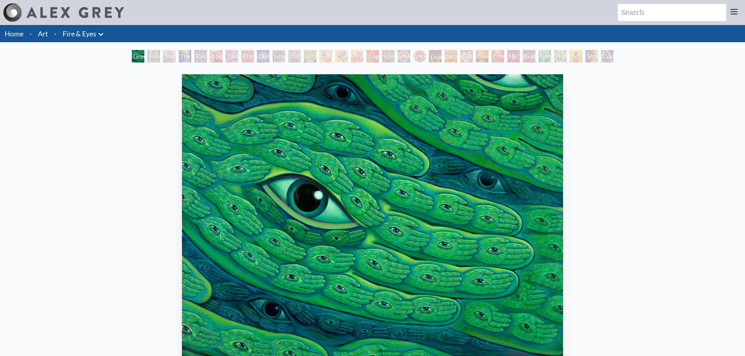
click at [151, 61] on div "Pillar of Awareness" at bounding box center [153, 56] width 13 height 13
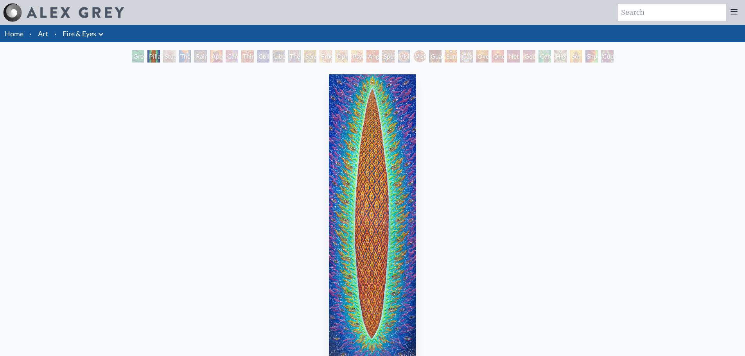
click at [189, 58] on div "The Torch" at bounding box center [185, 56] width 13 height 13
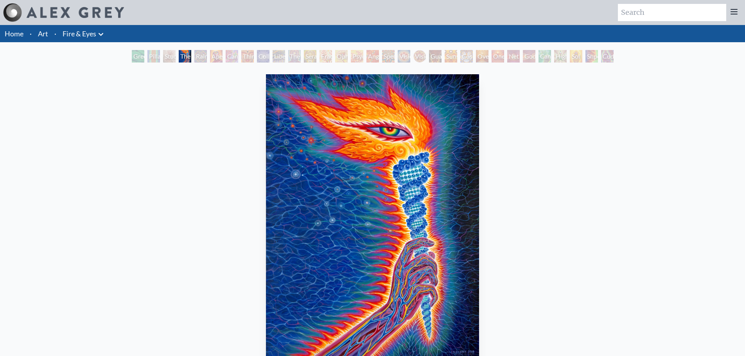
click at [210, 57] on div "Aperture" at bounding box center [216, 56] width 13 height 13
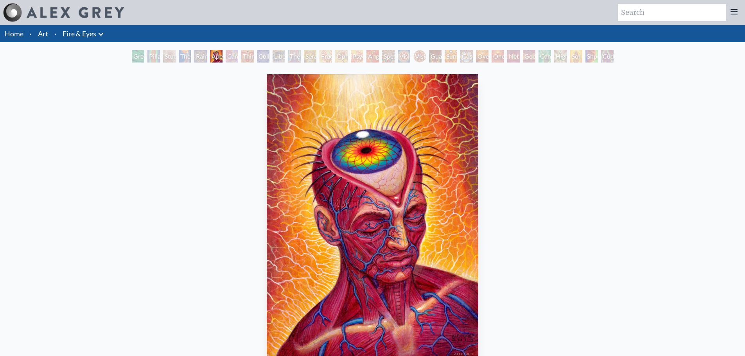
click at [237, 59] on div "Cannabis Sutra" at bounding box center [232, 56] width 13 height 13
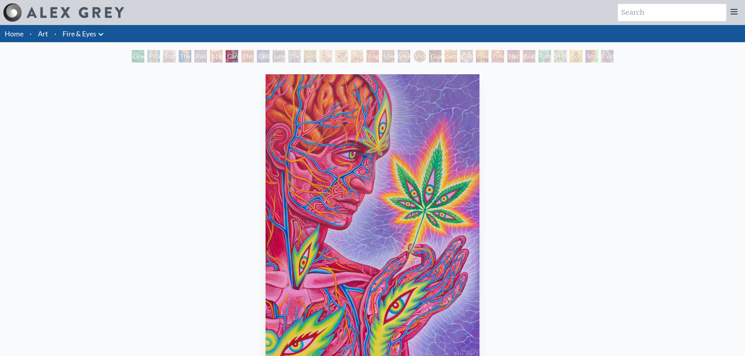
click at [254, 57] on div "Third Eye Tears of Joy" at bounding box center [247, 56] width 13 height 13
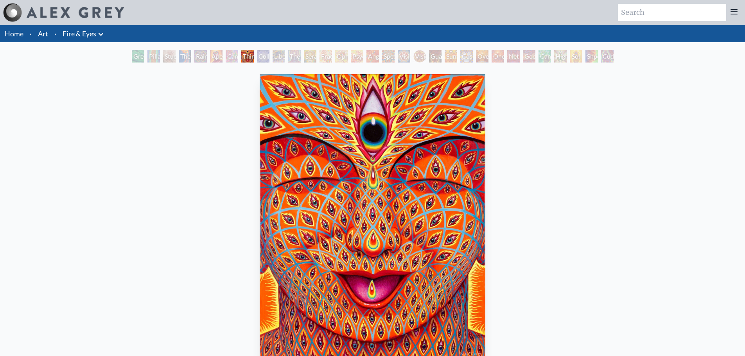
click at [277, 59] on div "Liberation Through Seeing" at bounding box center [279, 56] width 13 height 13
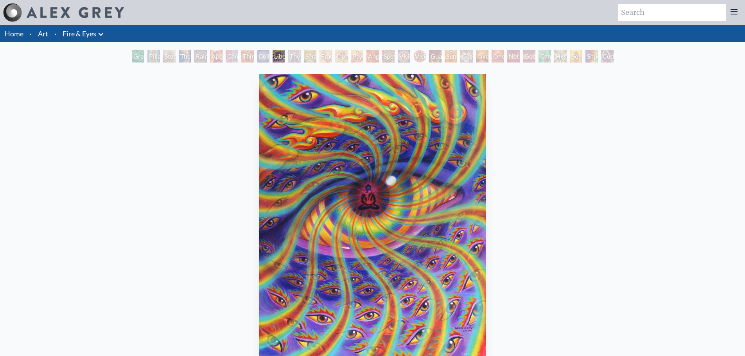
click at [235, 52] on div "Cannabis Sutra" at bounding box center [232, 56] width 13 height 13
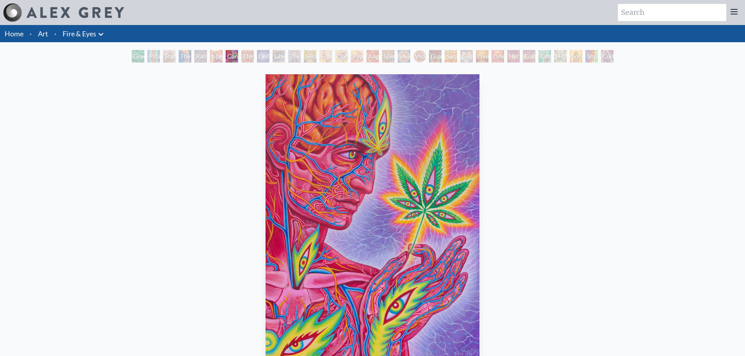
click at [316, 52] on div "Seraphic Transport Docking on the Third Eye" at bounding box center [310, 56] width 13 height 13
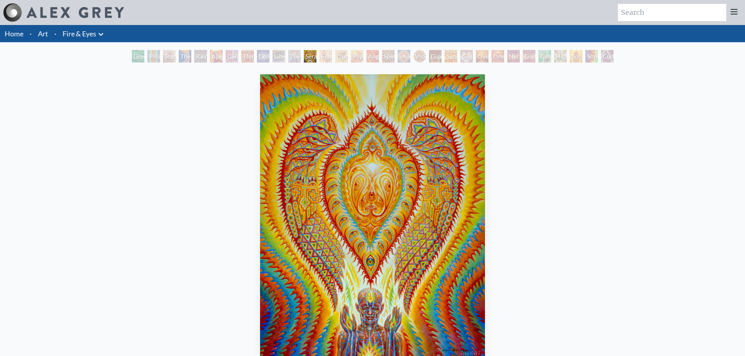
click at [379, 52] on div "Angel Skin" at bounding box center [372, 56] width 13 height 13
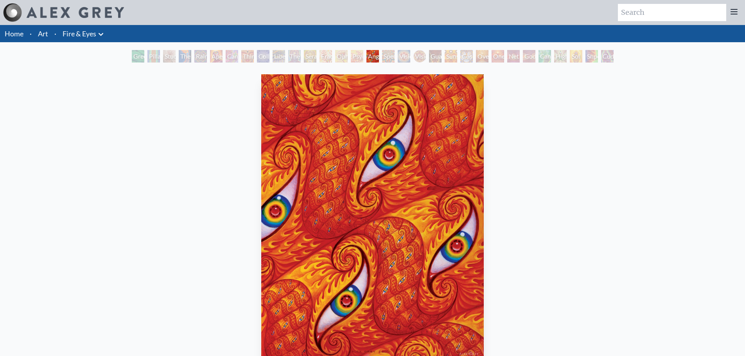
click at [394, 54] on div "Spectral Lotus" at bounding box center [388, 56] width 13 height 13
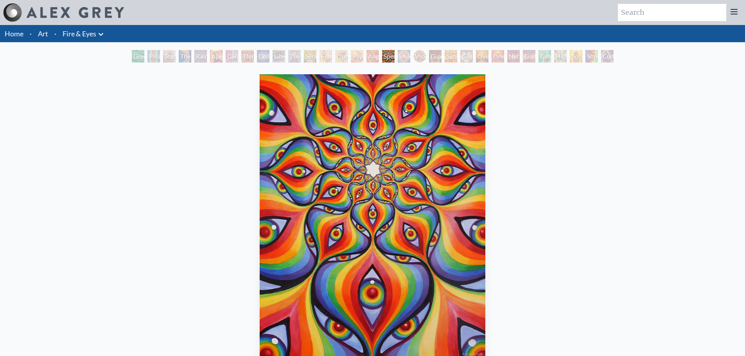
click at [417, 56] on div "Vision [PERSON_NAME]" at bounding box center [419, 56] width 13 height 13
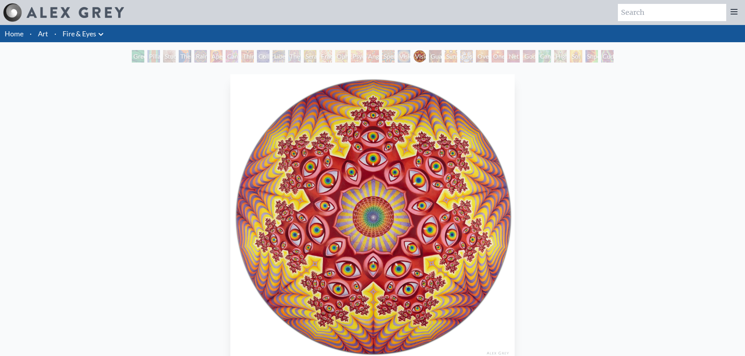
click at [454, 58] on div "Sunyata" at bounding box center [451, 56] width 13 height 13
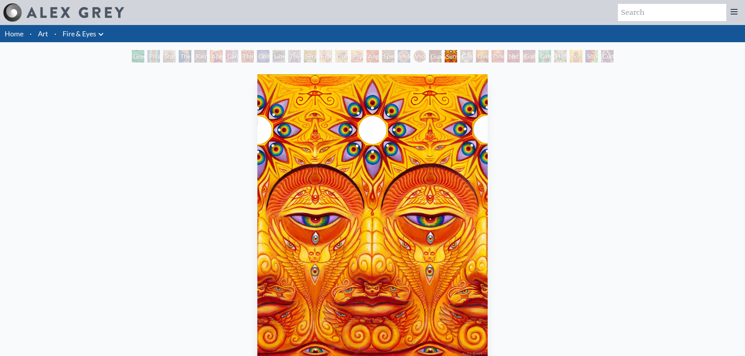
click at [468, 58] on div "Cosmic Elf" at bounding box center [466, 56] width 13 height 13
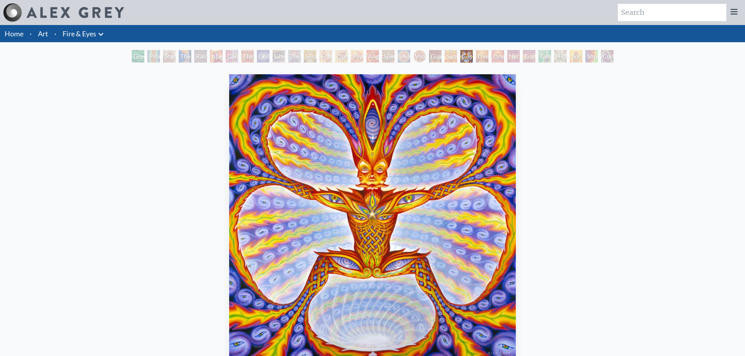
click at [471, 59] on div "Cosmic Elf" at bounding box center [466, 56] width 13 height 13
click at [488, 59] on div "Oversoul" at bounding box center [482, 56] width 13 height 13
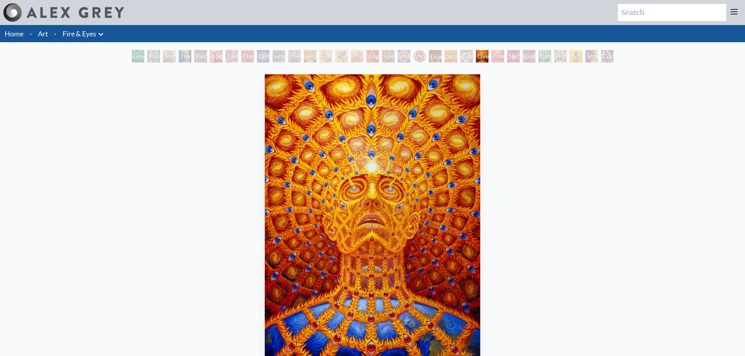
click at [501, 58] on div "One" at bounding box center [498, 56] width 13 height 13
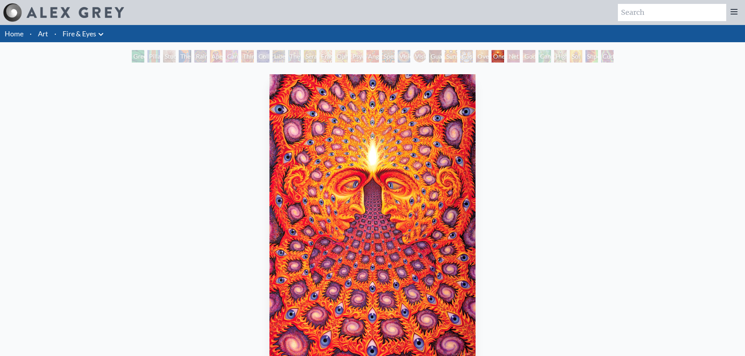
click at [513, 59] on div "Net of Being" at bounding box center [513, 56] width 13 height 13
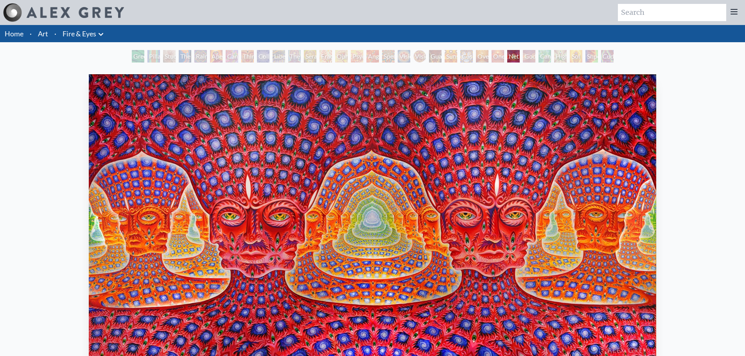
click at [533, 59] on div "Godself" at bounding box center [529, 56] width 13 height 13
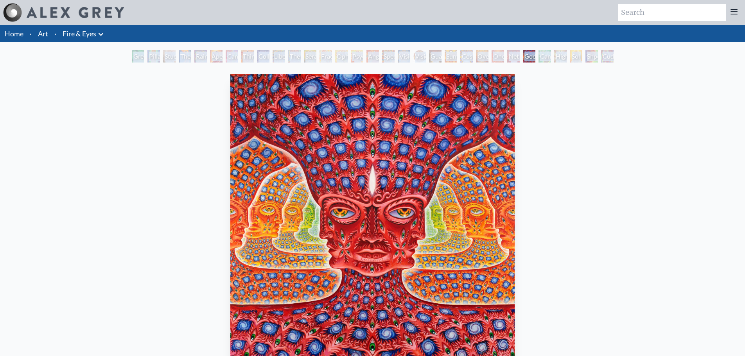
click at [542, 58] on div "Cannafist" at bounding box center [544, 56] width 13 height 13
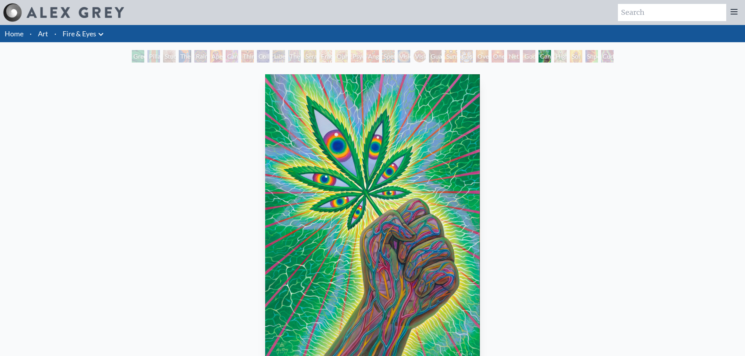
click at [565, 58] on div "Higher Vision" at bounding box center [560, 56] width 13 height 13
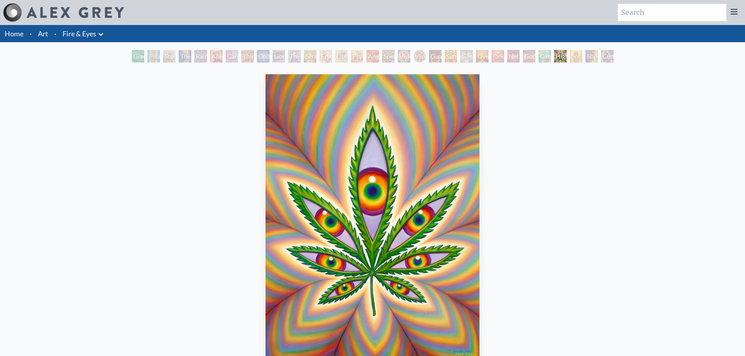
click at [590, 60] on div "Shpongled" at bounding box center [591, 56] width 13 height 13
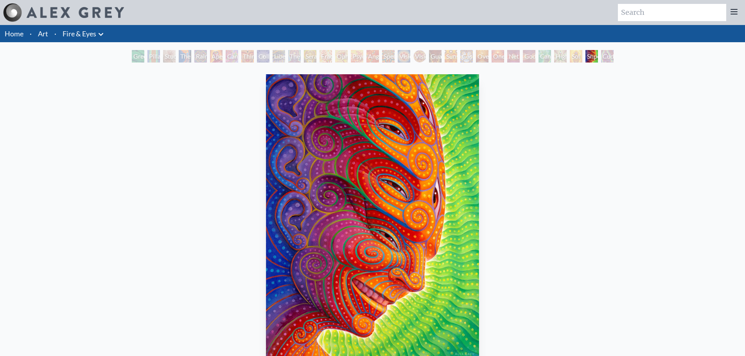
click at [547, 98] on div "Shpongled 2015, acrylic on canvas, 30 x 40 in. Visit the CoSM Shop Shpongled - …" at bounding box center [372, 350] width 732 height 558
click at [603, 59] on div "Cuddle" at bounding box center [607, 56] width 13 height 13
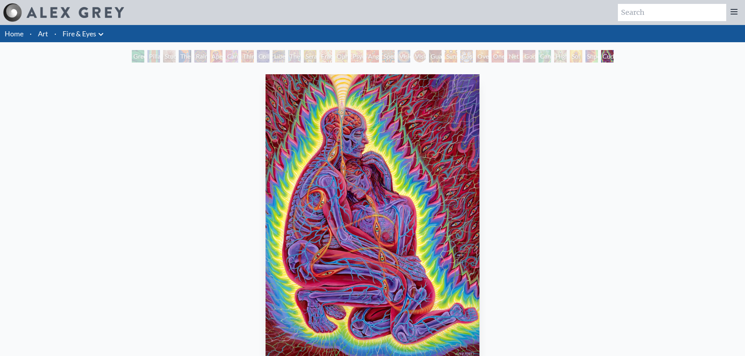
click at [133, 57] on div "Green Hand" at bounding box center [138, 56] width 13 height 13
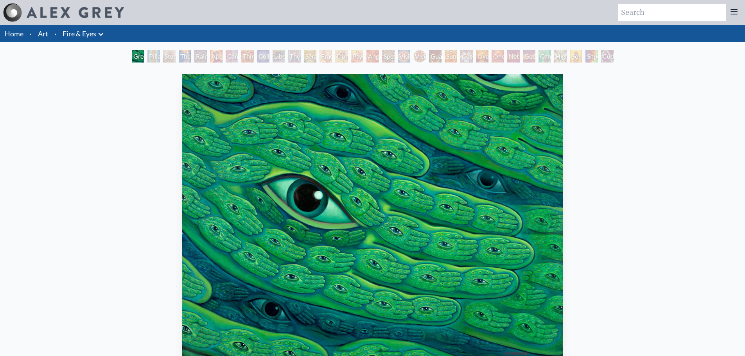
click at [149, 57] on div "Pillar of Awareness" at bounding box center [153, 56] width 13 height 13
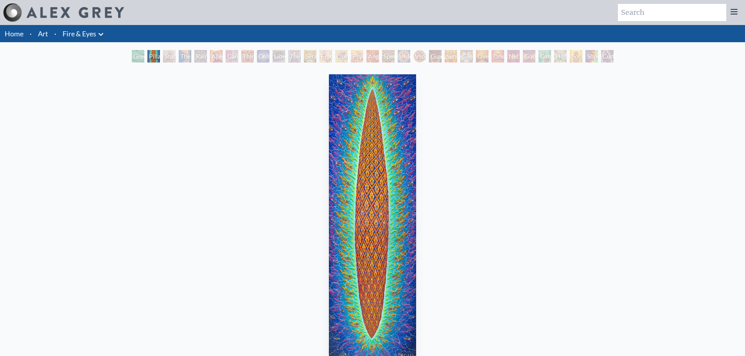
click at [187, 57] on div "The Torch" at bounding box center [185, 56] width 13 height 13
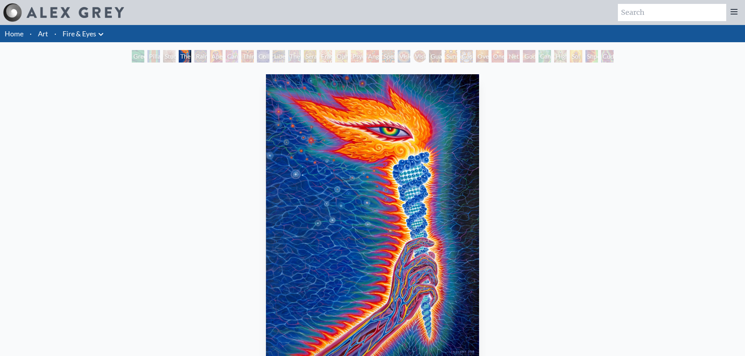
click at [203, 57] on div "Rainbow Eye Ripple" at bounding box center [200, 56] width 13 height 13
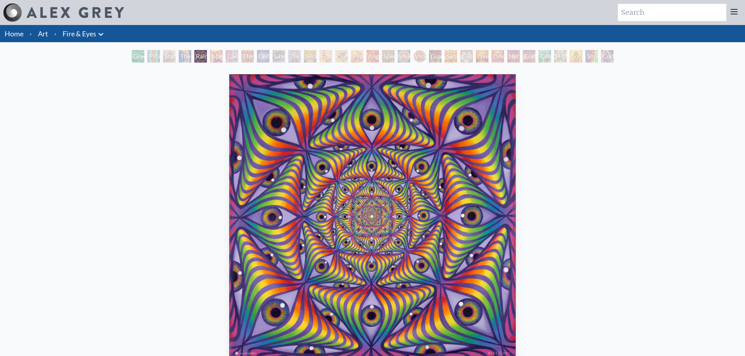
click at [210, 58] on div "Aperture" at bounding box center [216, 56] width 13 height 13
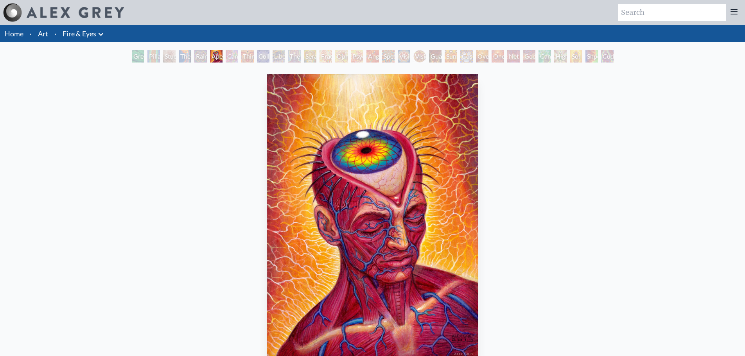
click at [228, 57] on div "Cannabis Sutra" at bounding box center [232, 56] width 13 height 13
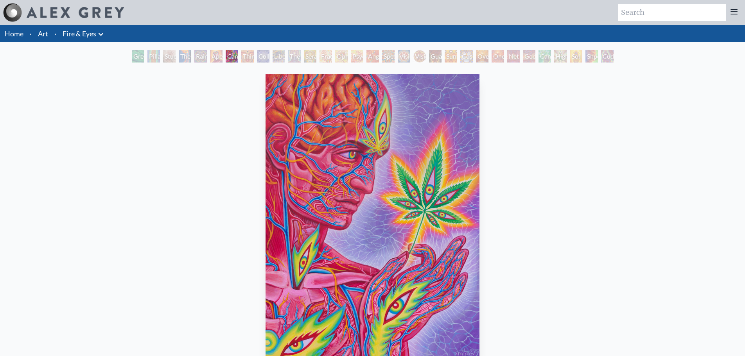
click at [260, 59] on div "Collective Vision" at bounding box center [263, 56] width 13 height 13
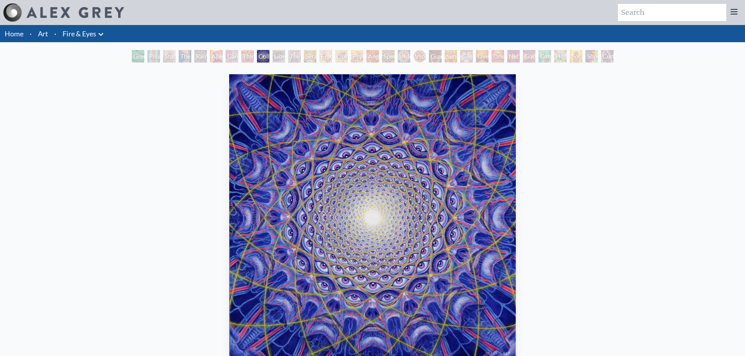
click at [273, 57] on div "Liberation Through Seeing" at bounding box center [279, 56] width 13 height 13
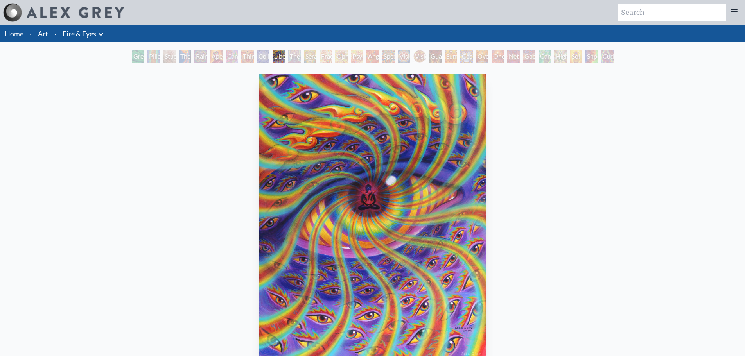
click at [323, 58] on div "Fractal Eyes" at bounding box center [325, 56] width 13 height 13
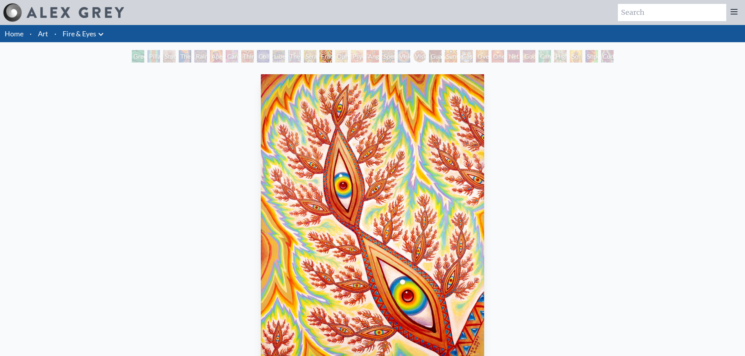
click at [323, 58] on div "Fractal Eyes" at bounding box center [325, 56] width 13 height 13
click at [361, 58] on div "Psychomicrograph of a Fractal Paisley Cherub Feather Tip" at bounding box center [357, 56] width 13 height 13
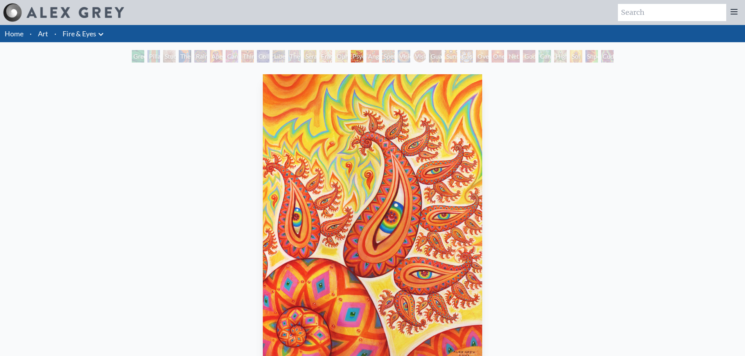
click at [440, 56] on div "Guardian of Infinite Vision" at bounding box center [435, 56] width 13 height 13
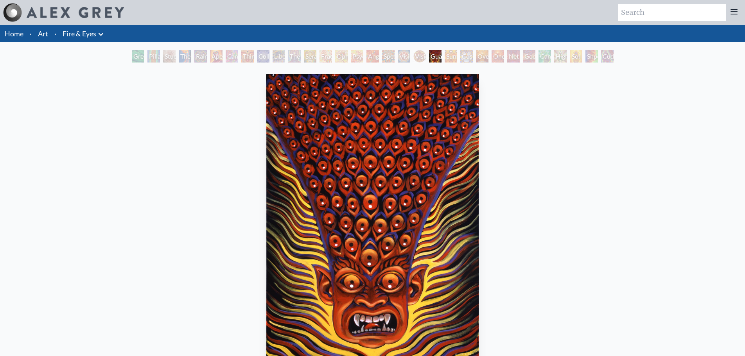
click at [457, 57] on div "Sunyata" at bounding box center [451, 56] width 13 height 13
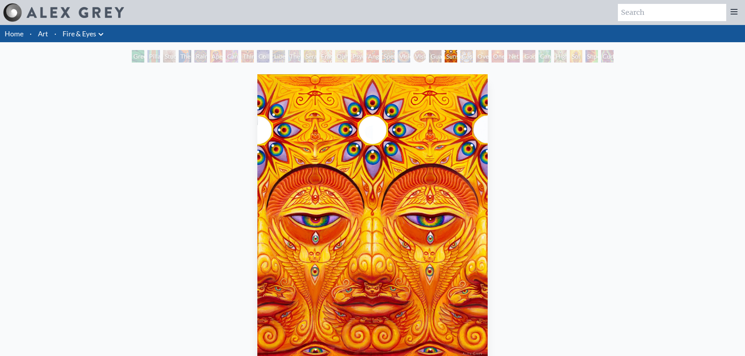
click at [434, 57] on div "Guardian of Infinite Vision" at bounding box center [435, 56] width 13 height 13
